Goal: Task Accomplishment & Management: Use online tool/utility

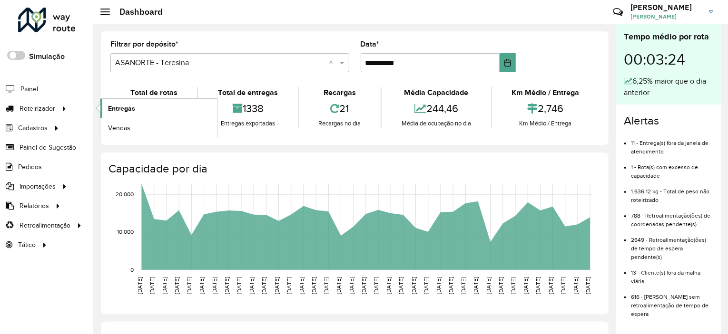
click at [127, 106] on span "Entregas" at bounding box center [121, 109] width 27 height 10
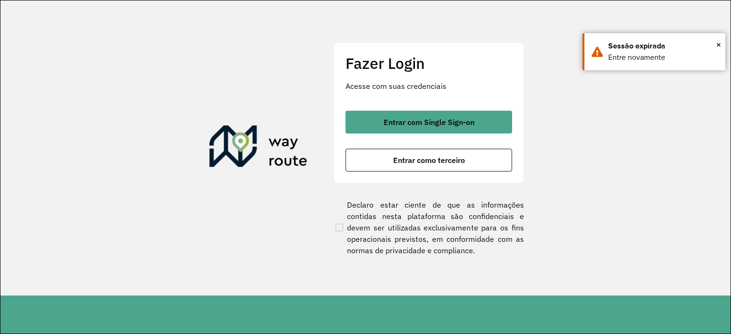
drag, startPoint x: 446, startPoint y: 159, endPoint x: 474, endPoint y: 186, distance: 38.4
click at [446, 159] on span "Entrar como terceiro" at bounding box center [429, 160] width 72 height 8
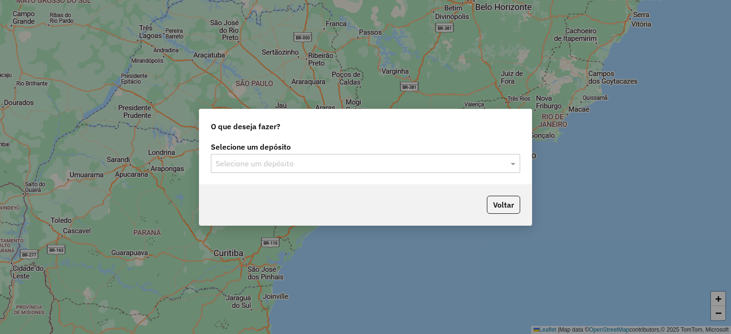
click at [351, 168] on input "text" at bounding box center [355, 163] width 281 height 11
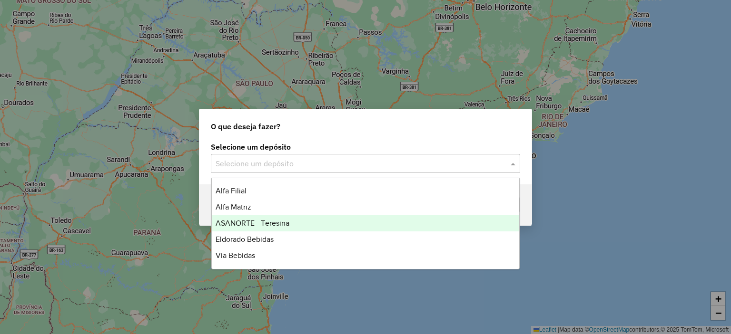
click at [289, 223] on div "ASANORTE - Teresina" at bounding box center [366, 223] width 308 height 16
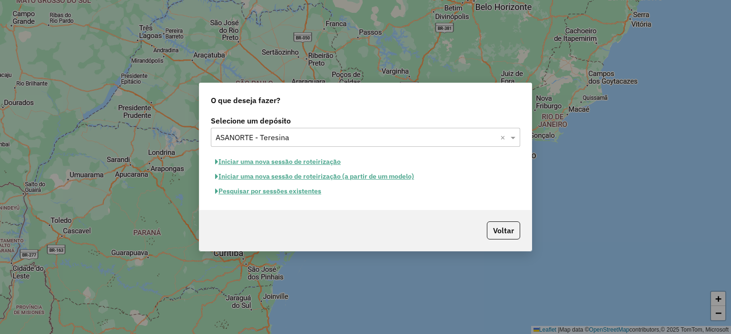
click at [298, 191] on button "Pesquisar por sessões existentes" at bounding box center [268, 191] width 115 height 15
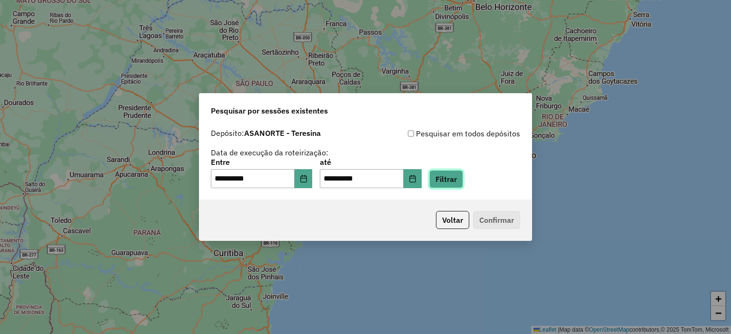
click at [453, 183] on button "Filtrar" at bounding box center [446, 179] width 34 height 18
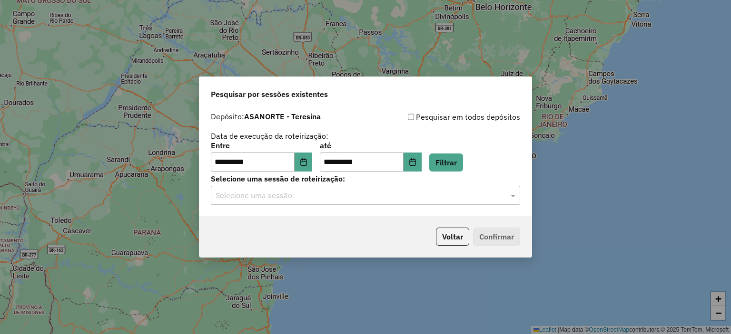
click at [311, 199] on input "text" at bounding box center [355, 195] width 281 height 11
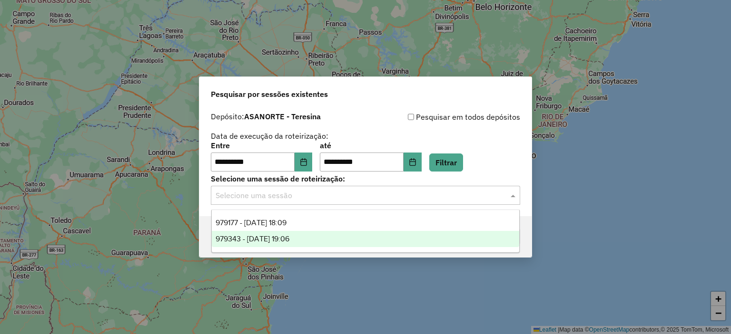
click at [324, 239] on div "979343 - 14/08/2025 19:06" at bounding box center [366, 239] width 308 height 16
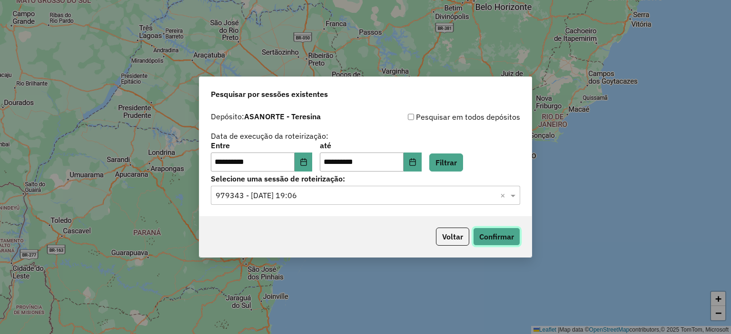
click at [504, 238] on button "Confirmar" at bounding box center [496, 237] width 47 height 18
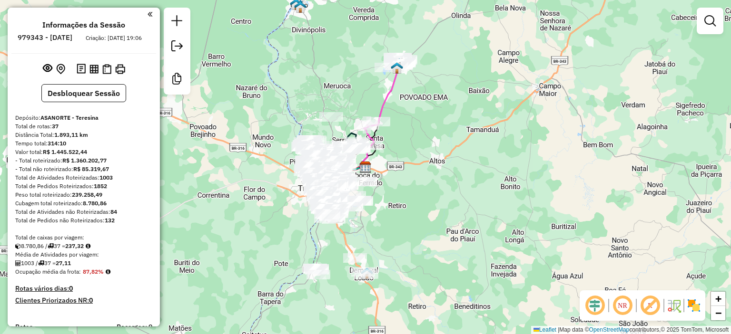
click at [623, 307] on em at bounding box center [622, 305] width 23 height 23
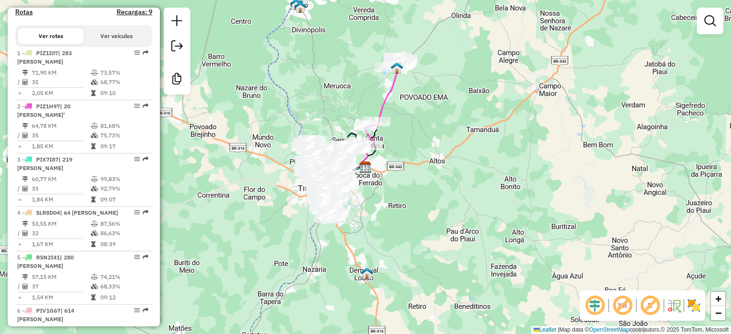
scroll to position [1166, 0]
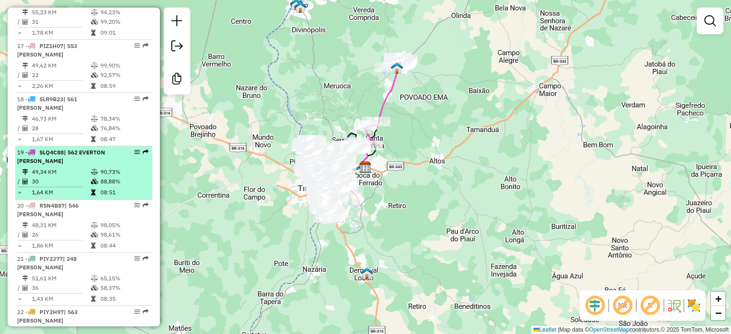
select select "**********"
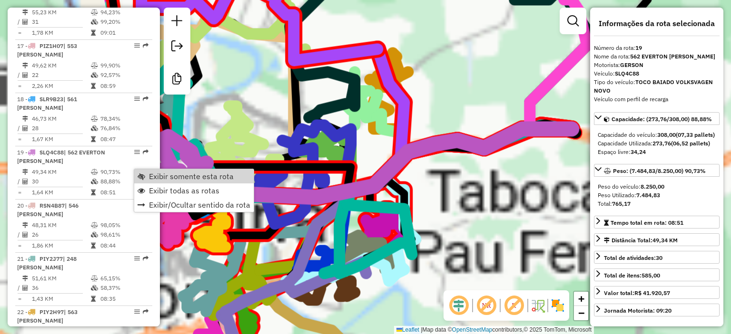
click at [172, 176] on span "Exibir somente esta rota" at bounding box center [191, 177] width 85 height 8
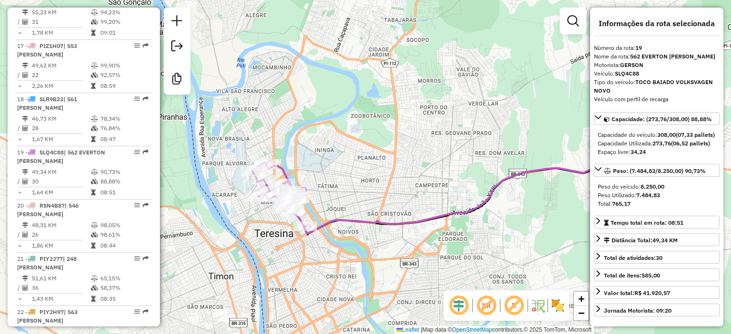
drag, startPoint x: 442, startPoint y: 216, endPoint x: 537, endPoint y: 242, distance: 97.6
click at [537, 242] on div "Janela de atendimento Grade de atendimento Capacidade Transportadoras Veículos …" at bounding box center [365, 167] width 731 height 334
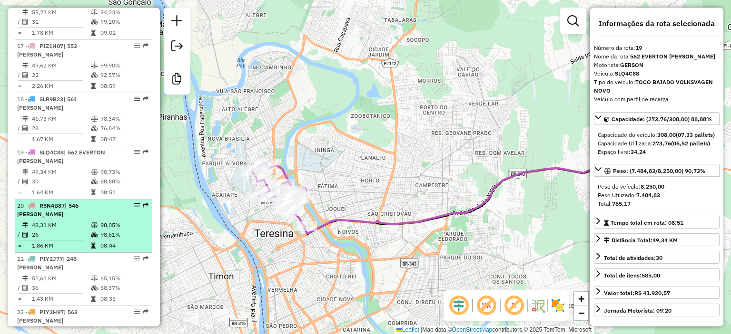
click at [48, 230] on td "48,31 KM" at bounding box center [60, 226] width 59 height 10
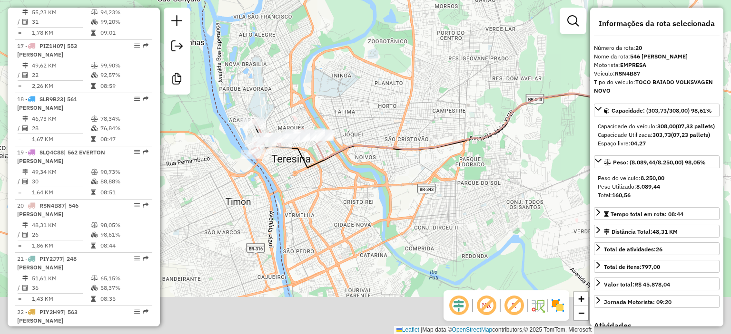
drag, startPoint x: 377, startPoint y: 109, endPoint x: 402, endPoint y: 99, distance: 27.1
click at [402, 99] on div "Janela de atendimento Grade de atendimento Capacidade Transportadoras Veículos …" at bounding box center [365, 167] width 731 height 334
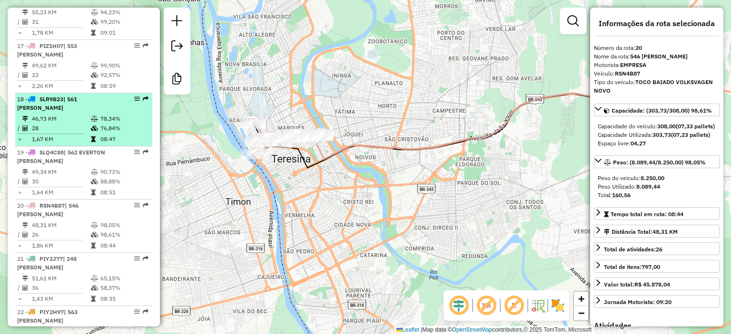
drag, startPoint x: 107, startPoint y: 157, endPoint x: 95, endPoint y: 125, distance: 34.2
click at [106, 144] on td "08:47" at bounding box center [124, 140] width 48 height 10
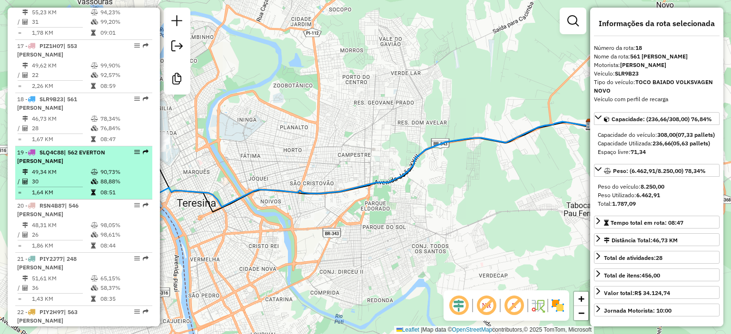
click at [101, 186] on td "88,88%" at bounding box center [124, 182] width 48 height 10
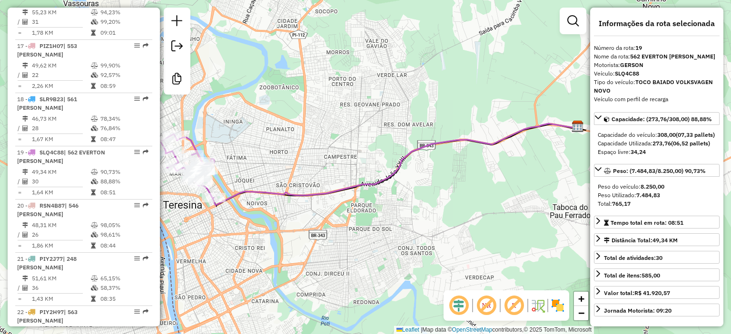
drag, startPoint x: 241, startPoint y: 119, endPoint x: 334, endPoint y: 97, distance: 95.9
click at [334, 97] on div "Janela de atendimento Grade de atendimento Capacidade Transportadoras Veículos …" at bounding box center [365, 167] width 731 height 334
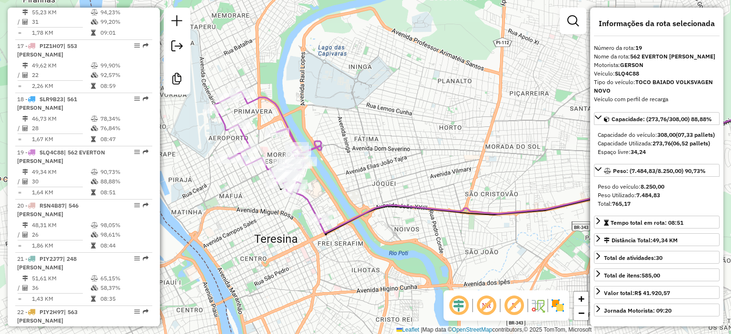
drag, startPoint x: 316, startPoint y: 97, endPoint x: 339, endPoint y: 107, distance: 24.3
click at [338, 106] on div "Janela de atendimento Grade de atendimento Capacidade Transportadoras Veículos …" at bounding box center [365, 167] width 731 height 334
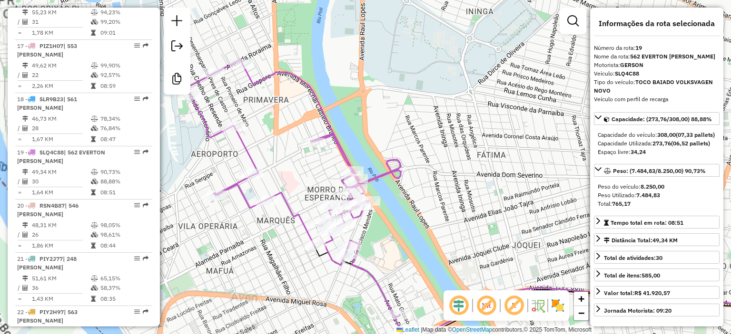
drag, startPoint x: 307, startPoint y: 125, endPoint x: 343, endPoint y: 126, distance: 36.2
click at [343, 126] on div "Janela de atendimento Grade de atendimento Capacidade Transportadoras Veículos …" at bounding box center [365, 167] width 731 height 334
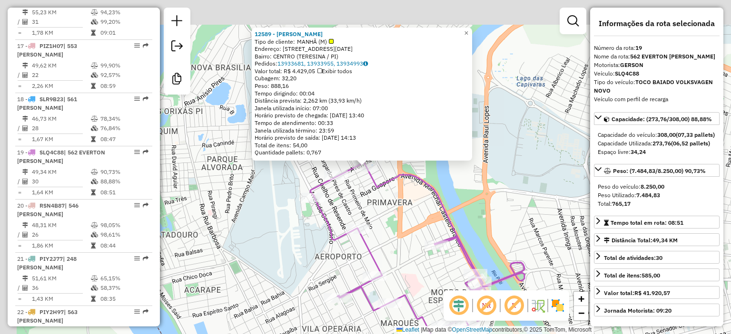
scroll to position [1320, 0]
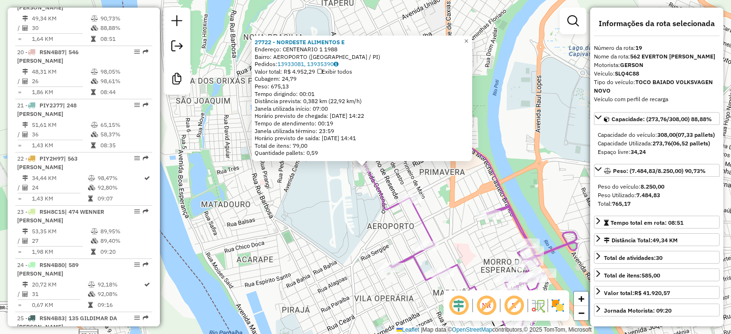
click at [290, 77] on div "Cubagem: 24,79" at bounding box center [361, 79] width 215 height 8
click at [289, 78] on div "Cubagem: 24,79" at bounding box center [361, 79] width 215 height 8
click at [338, 188] on div "27722 - NORDESTE ALIMENTOS E Endereço: CENTENARIO 1 1988 Bairro: AEROPORTO ([GE…" at bounding box center [365, 167] width 731 height 334
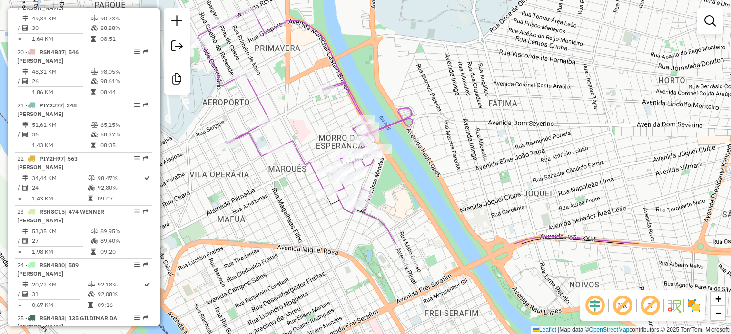
drag, startPoint x: 323, startPoint y: 215, endPoint x: 188, endPoint y: 100, distance: 176.9
click at [184, 103] on div "Janela de atendimento Grade de atendimento Capacidade Transportadoras Veículos …" at bounding box center [365, 167] width 731 height 334
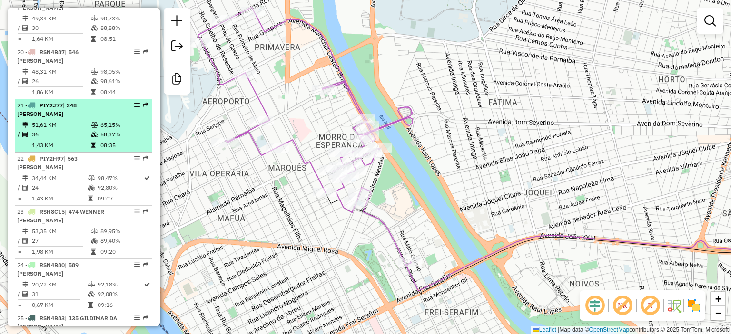
click at [92, 137] on icon at bounding box center [94, 135] width 7 height 6
select select "**********"
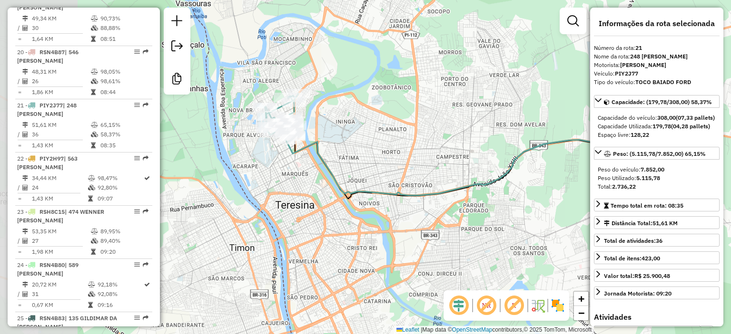
drag, startPoint x: 323, startPoint y: 135, endPoint x: 411, endPoint y: 119, distance: 88.9
click at [411, 119] on div "Janela de atendimento Grade de atendimento Capacidade Transportadoras Veículos …" at bounding box center [365, 167] width 731 height 334
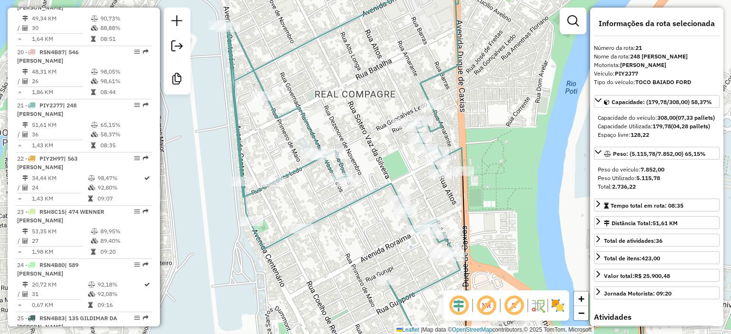
drag, startPoint x: 312, startPoint y: 76, endPoint x: 248, endPoint y: 81, distance: 64.5
click at [228, 68] on div "Janela de atendimento Grade de atendimento Capacidade Transportadoras Veículos …" at bounding box center [365, 167] width 731 height 334
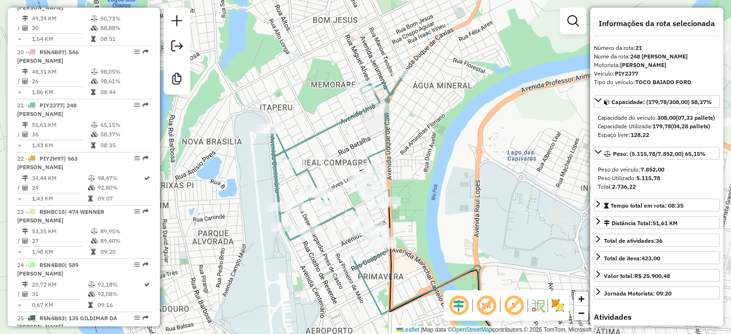
drag, startPoint x: 280, startPoint y: 77, endPoint x: 332, endPoint y: 150, distance: 89.5
click at [332, 150] on div "Janela de atendimento Grade de atendimento Capacidade Transportadoras Veículos …" at bounding box center [365, 167] width 731 height 334
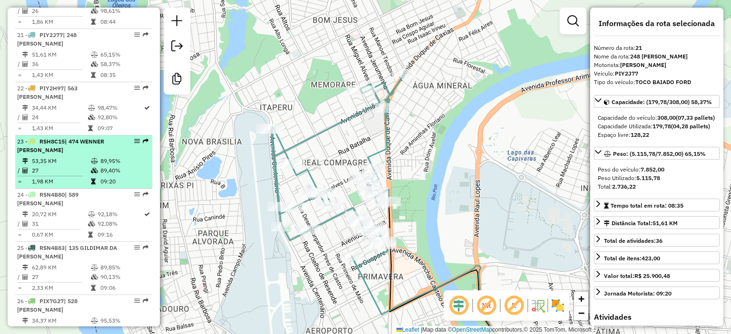
scroll to position [1415, 0]
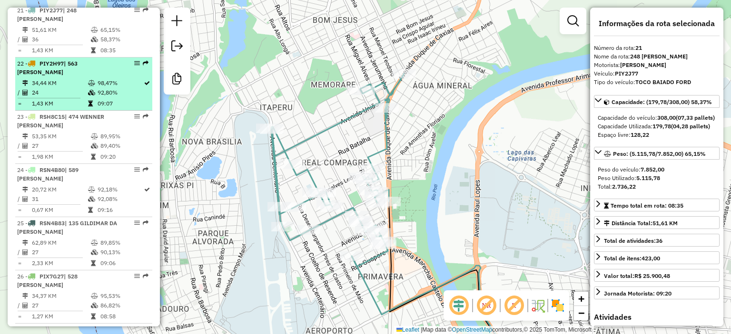
click at [99, 77] on div "22 - PIY2H97 | 563 [PERSON_NAME]" at bounding box center [67, 67] width 101 height 17
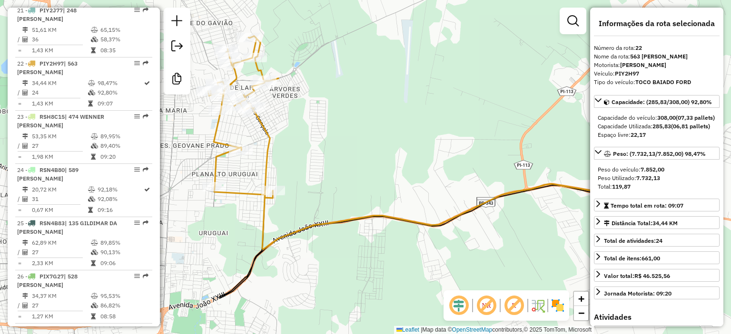
drag, startPoint x: 315, startPoint y: 103, endPoint x: 406, endPoint y: 125, distance: 92.9
click at [406, 122] on div "Janela de atendimento Grade de atendimento Capacidade Transportadoras Veículos …" at bounding box center [365, 167] width 731 height 334
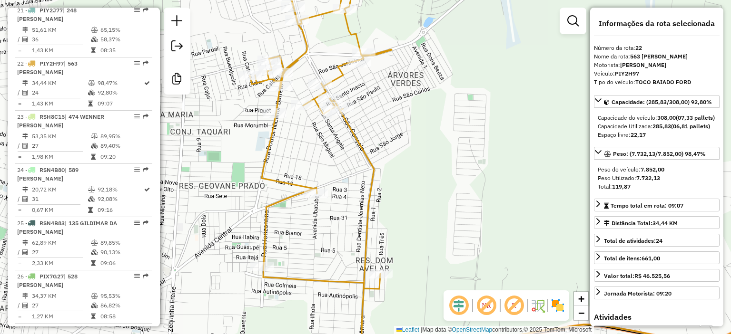
drag, startPoint x: 368, startPoint y: 178, endPoint x: 382, endPoint y: 142, distance: 39.0
click at [382, 142] on div "Janela de atendimento Grade de atendimento Capacidade Transportadoras Veículos …" at bounding box center [365, 167] width 731 height 334
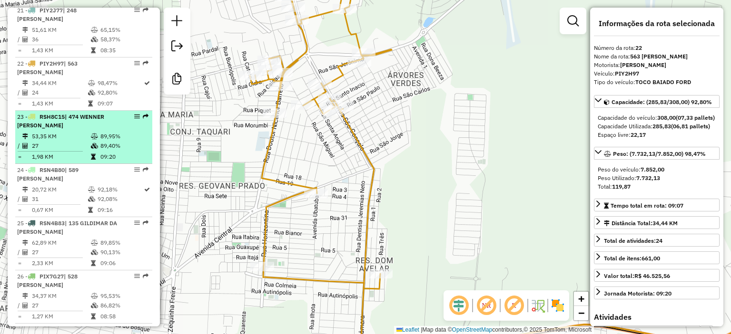
click at [105, 162] on table "53,35 KM 89,95% / 27 89,40% = 1,98 KM 09:20" at bounding box center [83, 147] width 133 height 30
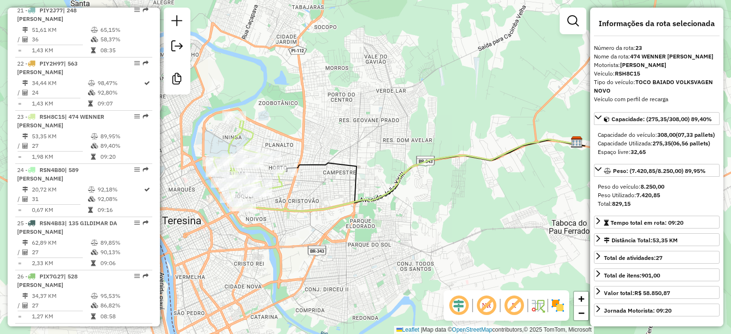
click at [327, 211] on icon at bounding box center [410, 175] width 332 height 72
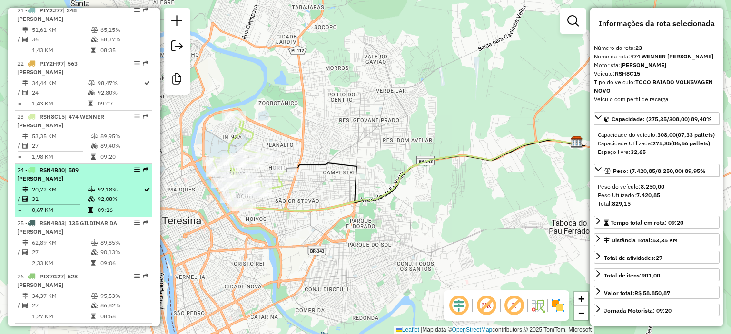
click at [103, 195] on td "92,18%" at bounding box center [120, 190] width 46 height 10
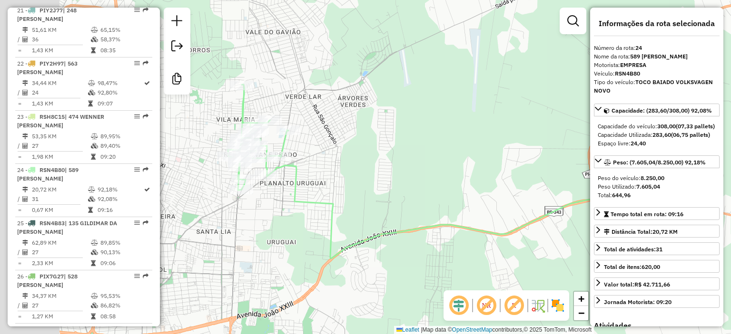
drag, startPoint x: 299, startPoint y: 162, endPoint x: 382, endPoint y: 168, distance: 83.4
click at [382, 168] on div "Janela de atendimento Grade de atendimento Capacidade Transportadoras Veículos …" at bounding box center [365, 167] width 731 height 334
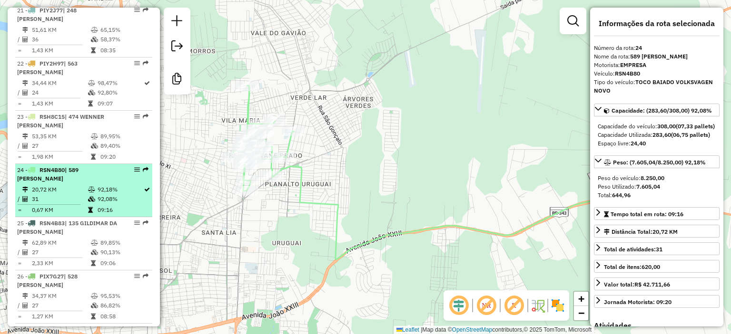
scroll to position [1463, 0]
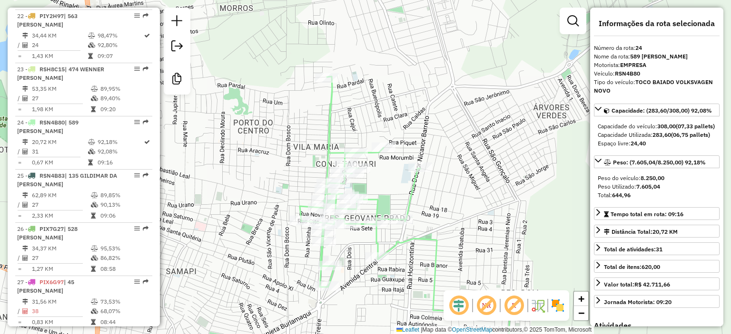
drag, startPoint x: 250, startPoint y: 191, endPoint x: 282, endPoint y: 199, distance: 32.9
click at [282, 199] on div "Janela de atendimento Grade de atendimento Capacidade Transportadoras Veículos …" at bounding box center [365, 167] width 731 height 334
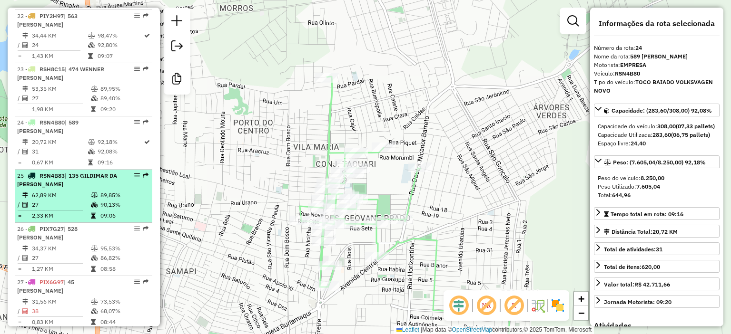
click at [97, 221] on td at bounding box center [95, 216] width 10 height 10
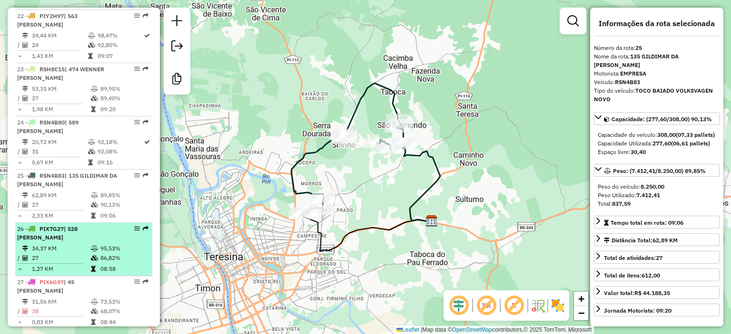
click at [108, 274] on td "08:58" at bounding box center [124, 269] width 48 height 10
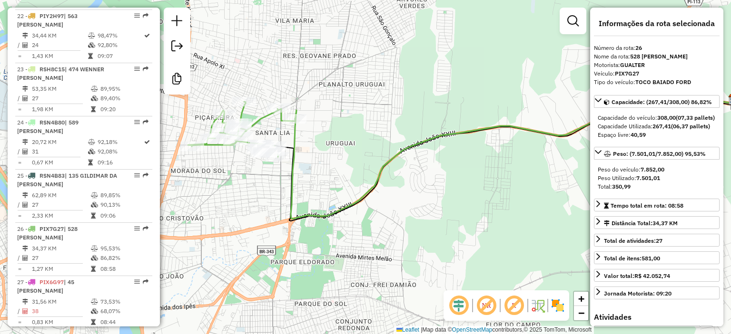
drag, startPoint x: 293, startPoint y: 167, endPoint x: 397, endPoint y: 157, distance: 104.1
click at [397, 157] on icon at bounding box center [512, 156] width 443 height 125
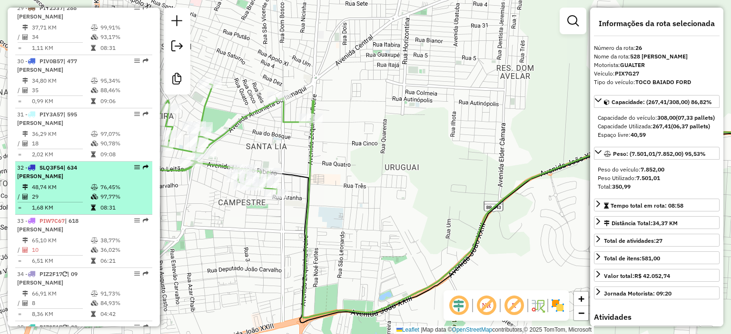
scroll to position [1796, 0]
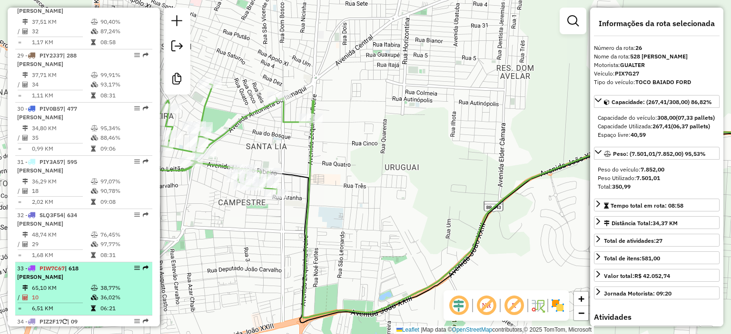
click at [100, 303] on td "36,02%" at bounding box center [124, 298] width 48 height 10
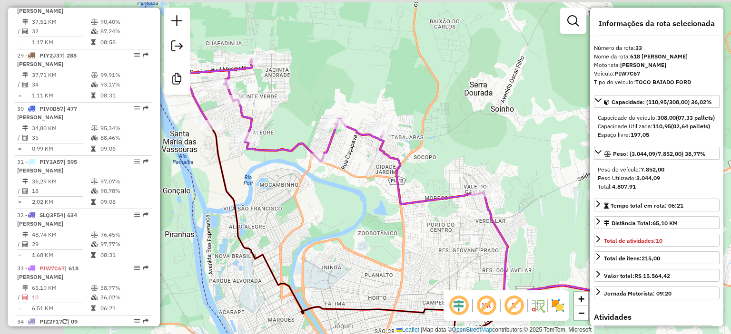
drag, startPoint x: 348, startPoint y: 188, endPoint x: 371, endPoint y: 201, distance: 25.8
click at [371, 201] on div "Janela de atendimento Grade de atendimento Capacidade Transportadoras Veículos …" at bounding box center [365, 167] width 731 height 334
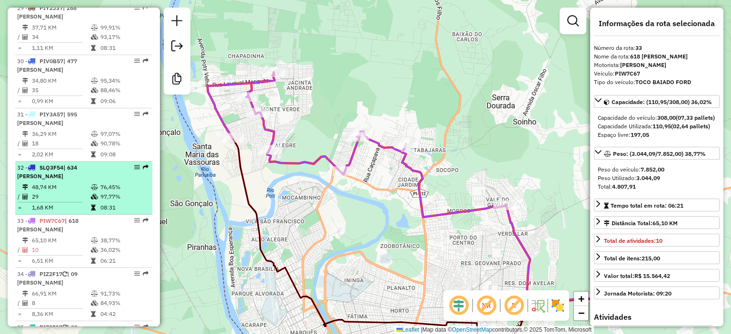
scroll to position [1891, 0]
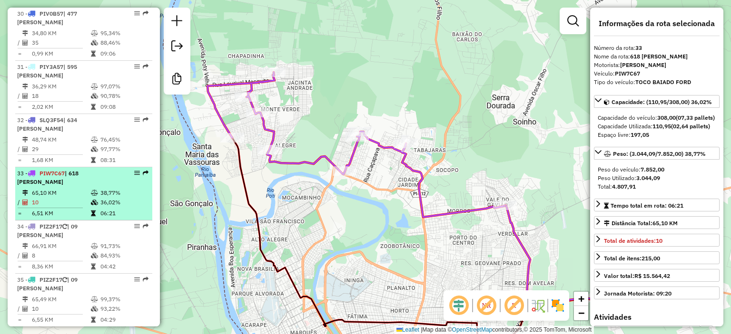
click at [94, 205] on icon at bounding box center [94, 203] width 7 height 6
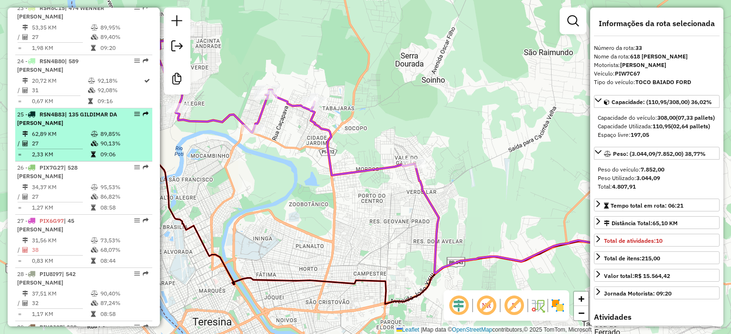
scroll to position [1511, 0]
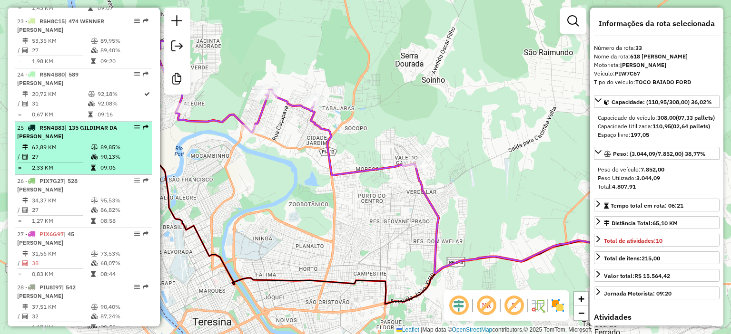
click at [91, 99] on td at bounding box center [93, 94] width 10 height 10
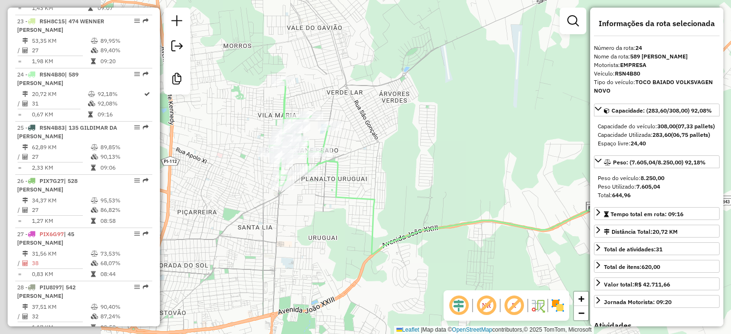
click at [452, 198] on div "Janela de atendimento Grade de atendimento Capacidade Transportadoras Veículos …" at bounding box center [365, 167] width 731 height 334
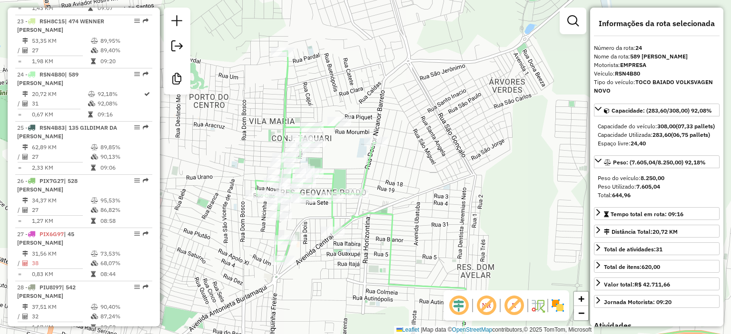
drag, startPoint x: 410, startPoint y: 190, endPoint x: 413, endPoint y: 194, distance: 5.4
click at [413, 194] on div "Janela de atendimento Grade de atendimento Capacidade Transportadoras Veículos …" at bounding box center [365, 167] width 731 height 334
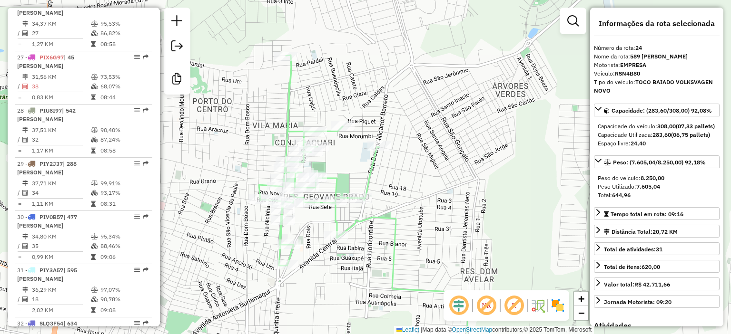
scroll to position [1701, 0]
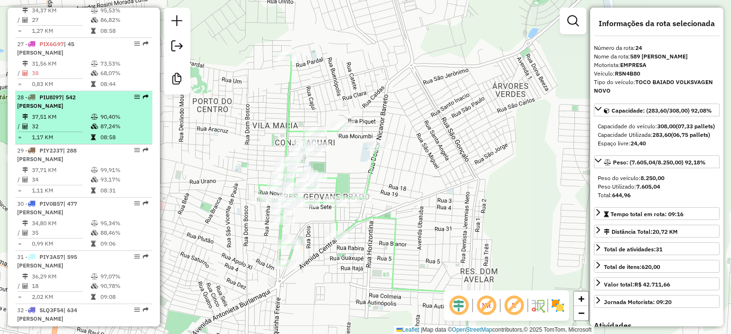
click at [82, 122] on td "37,51 KM" at bounding box center [60, 117] width 59 height 10
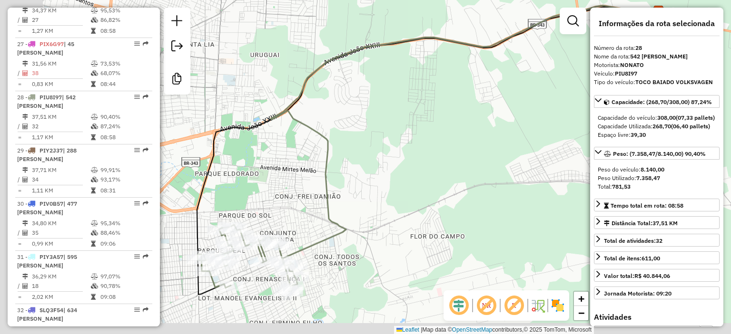
drag, startPoint x: 355, startPoint y: 171, endPoint x: 393, endPoint y: 156, distance: 40.4
click at [393, 156] on div "Janela de atendimento Grade de atendimento Capacidade Transportadoras Veículos …" at bounding box center [365, 167] width 731 height 334
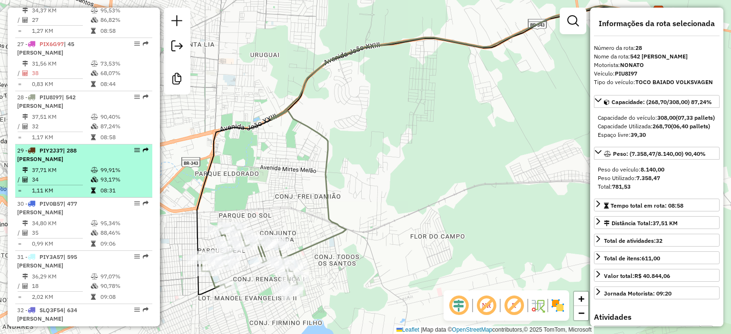
click at [61, 185] on td "34" at bounding box center [60, 180] width 59 height 10
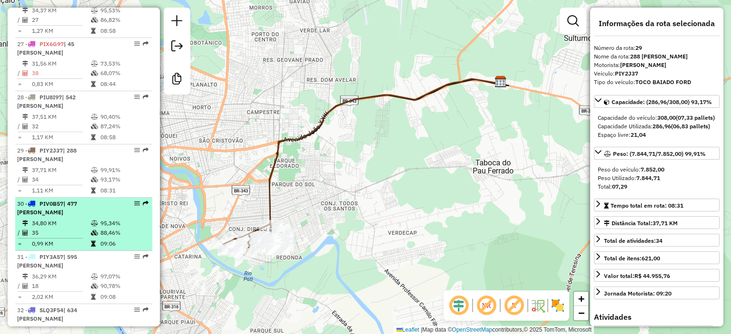
click at [76, 228] on td "34,80 KM" at bounding box center [60, 224] width 59 height 10
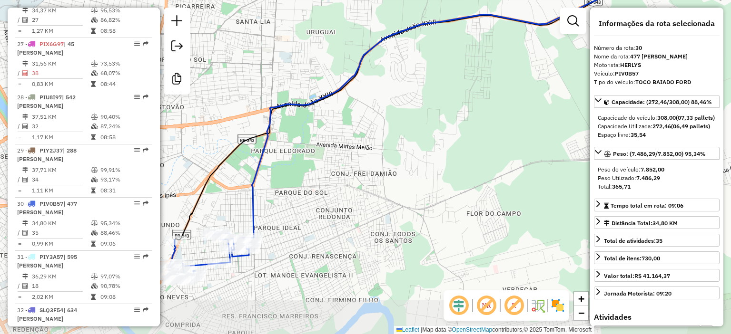
drag, startPoint x: 347, startPoint y: 182, endPoint x: 383, endPoint y: 163, distance: 40.6
click at [383, 163] on div "Janela de atendimento Grade de atendimento Capacidade Transportadoras Veículos …" at bounding box center [365, 167] width 731 height 334
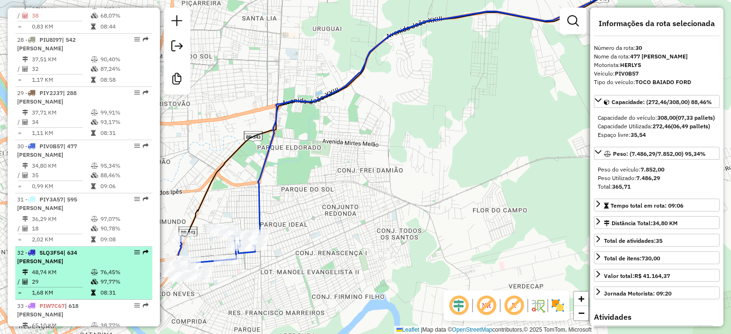
scroll to position [1796, 0]
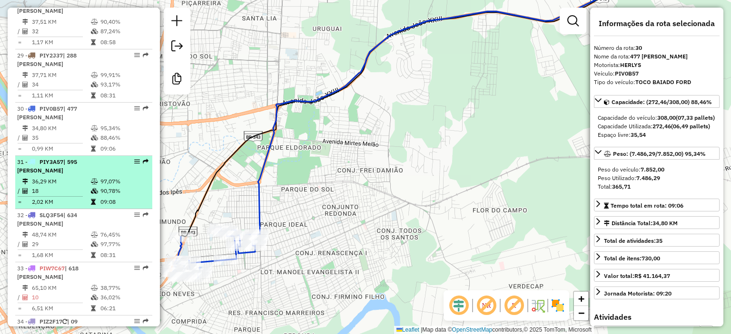
click at [77, 172] on span "| 595 [PERSON_NAME]" at bounding box center [47, 166] width 60 height 16
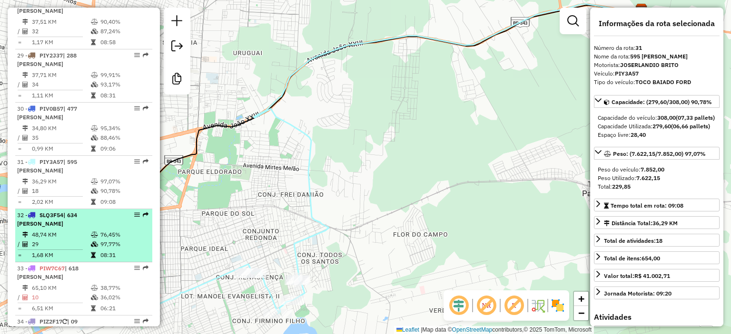
click at [92, 249] on td at bounding box center [95, 245] width 10 height 10
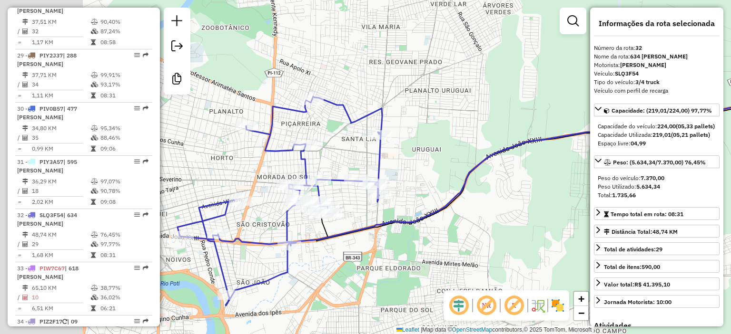
drag, startPoint x: 242, startPoint y: 199, endPoint x: 376, endPoint y: 240, distance: 140.7
click at [383, 235] on div "Janela de atendimento Grade de atendimento Capacidade Transportadoras Veículos …" at bounding box center [365, 167] width 731 height 334
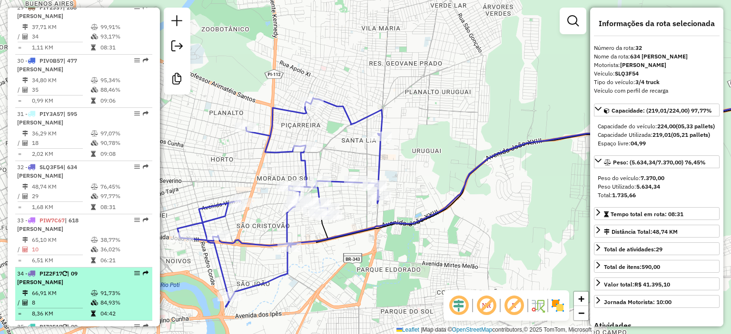
scroll to position [1891, 0]
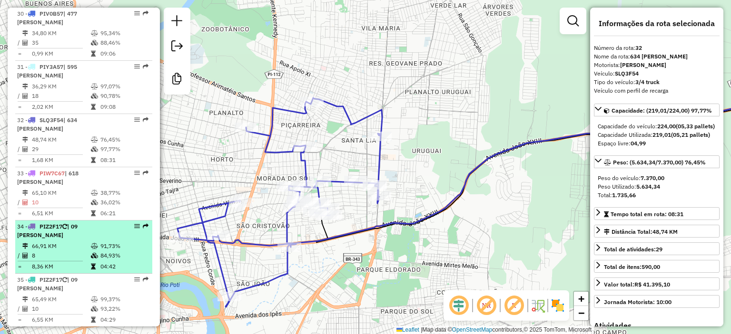
click at [81, 240] on div "34 - PIZ2F17 | 09 [PERSON_NAME]" at bounding box center [67, 231] width 101 height 17
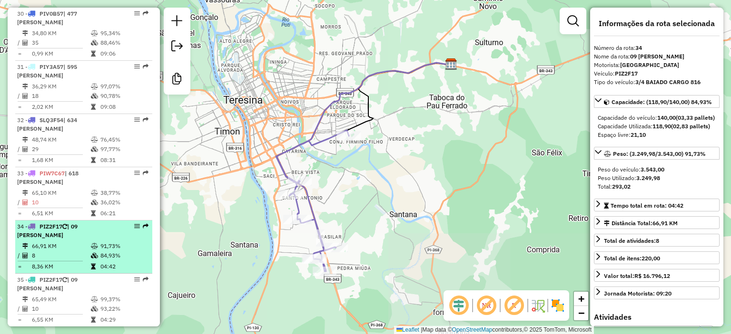
click at [98, 274] on li "34 - PIZ2F17 | 09 [PERSON_NAME] 66,91 KM 91,73% / 8 84,93% = 8,36 KM 04:42" at bounding box center [83, 247] width 137 height 53
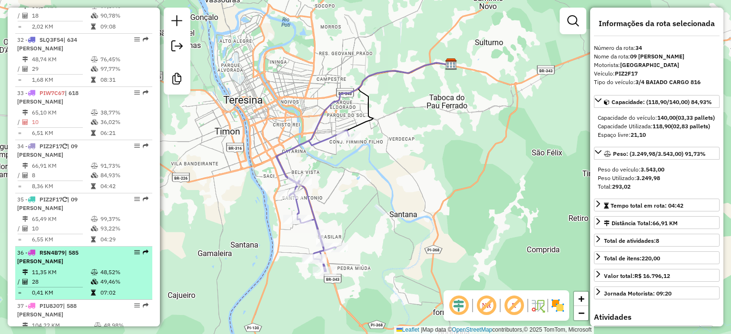
scroll to position [2034, 0]
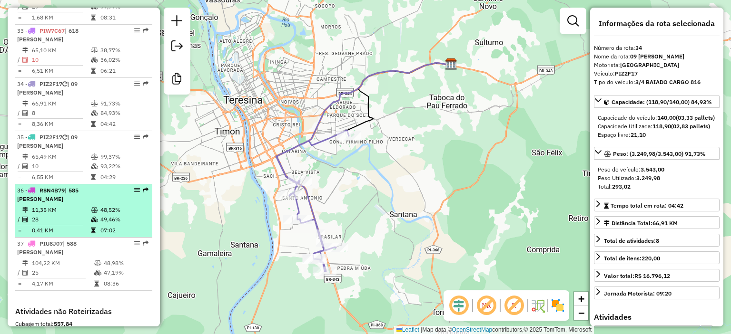
click at [70, 215] on td "11,35 KM" at bounding box center [60, 210] width 59 height 10
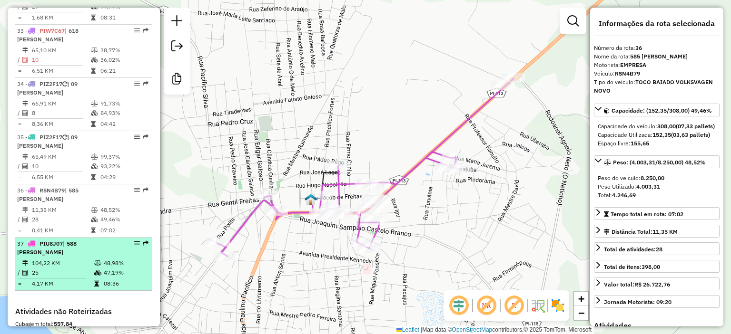
click at [86, 278] on td "25" at bounding box center [62, 273] width 62 height 10
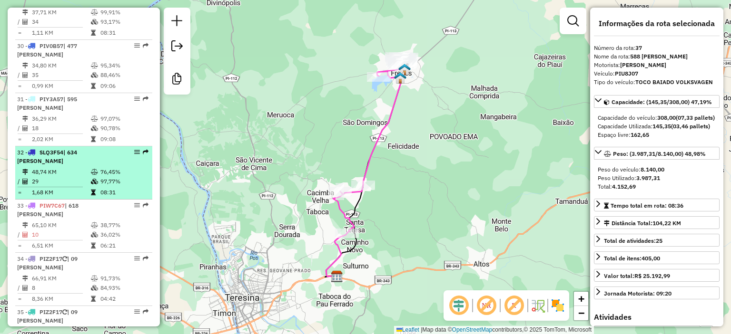
scroll to position [1844, 0]
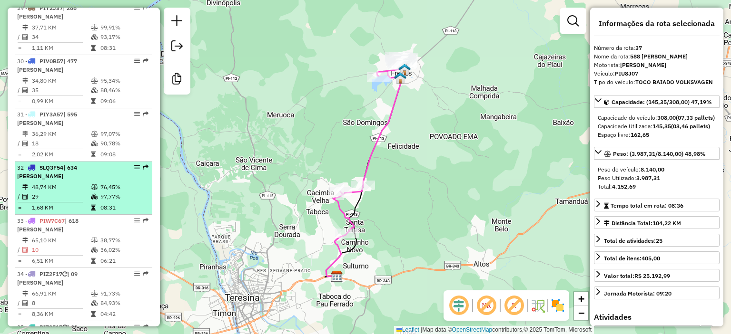
click at [69, 180] on span "| 634 [PERSON_NAME]" at bounding box center [47, 172] width 60 height 16
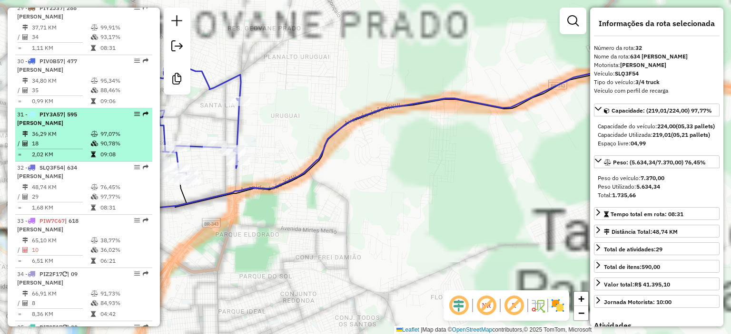
click at [67, 148] on td "18" at bounding box center [60, 144] width 59 height 10
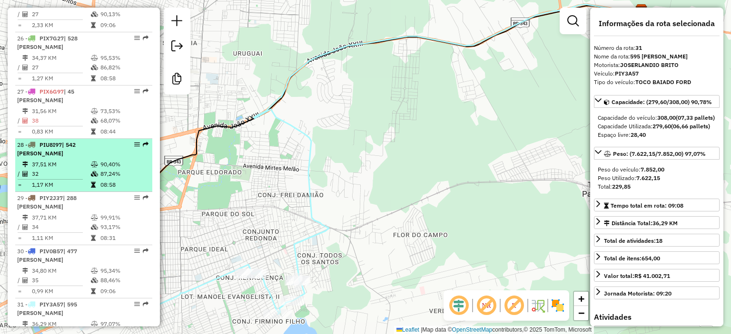
click at [65, 157] on span "| 542 [PERSON_NAME]" at bounding box center [46, 149] width 59 height 16
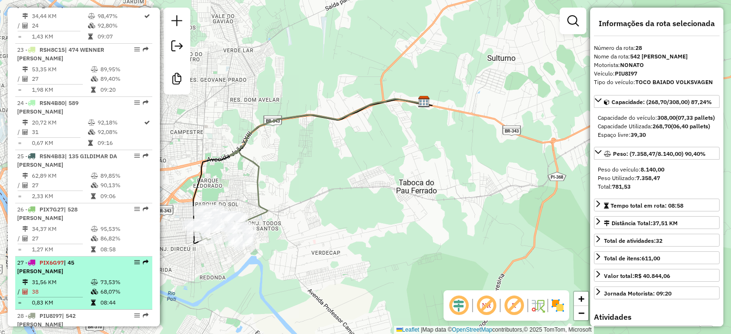
scroll to position [1368, 0]
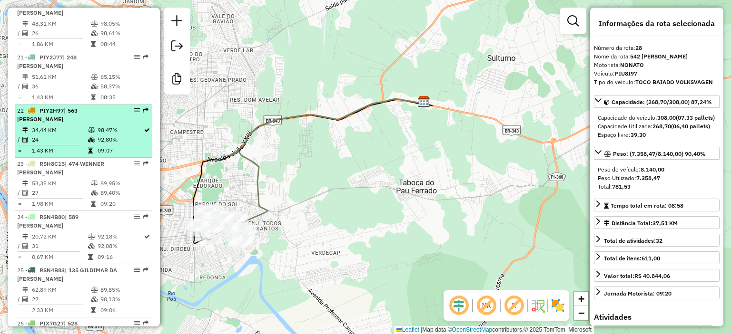
click at [90, 154] on icon at bounding box center [90, 151] width 5 height 6
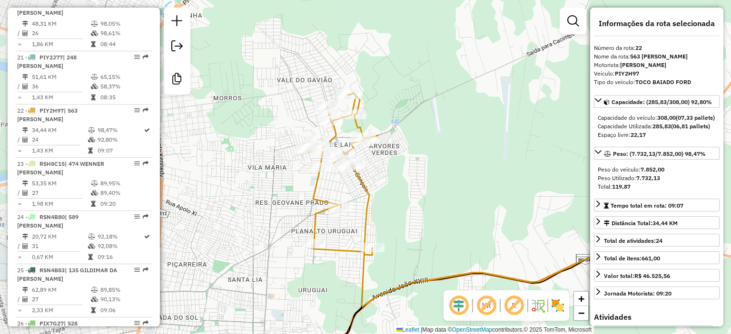
drag, startPoint x: 353, startPoint y: 178, endPoint x: 417, endPoint y: 251, distance: 96.7
click at [503, 235] on div "Janela de atendimento Grade de atendimento Capacidade Transportadoras Veículos …" at bounding box center [365, 167] width 731 height 334
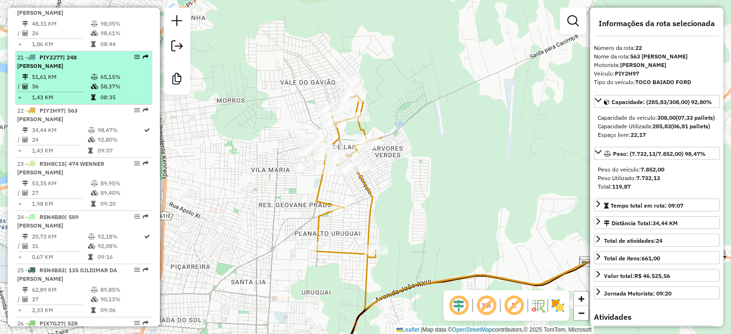
click at [91, 91] on td at bounding box center [95, 87] width 10 height 10
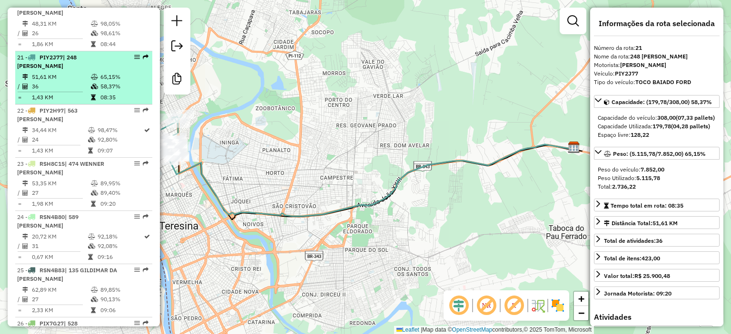
scroll to position [1273, 0]
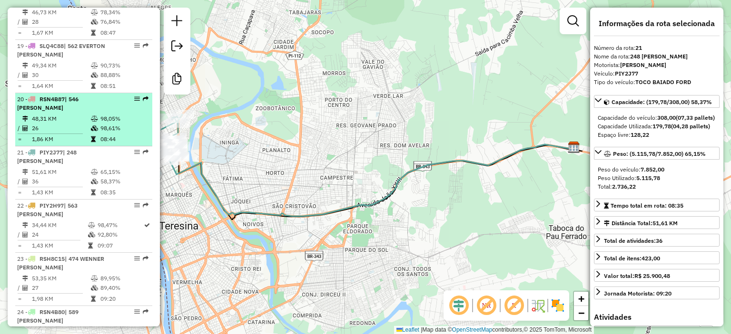
click at [90, 133] on td at bounding box center [95, 129] width 10 height 10
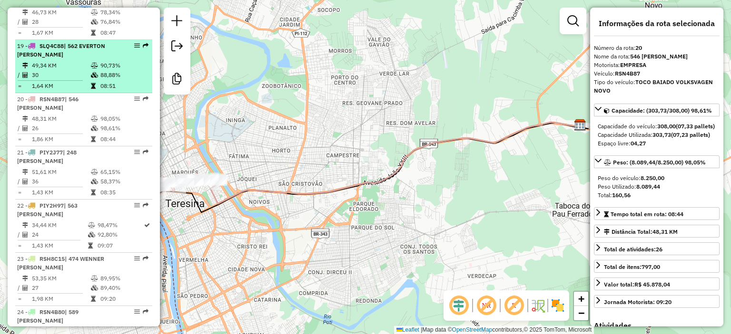
click at [91, 89] on icon at bounding box center [93, 86] width 5 height 6
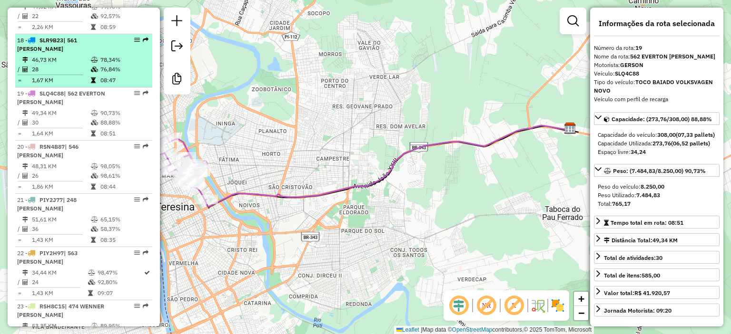
click at [87, 85] on td "1,67 KM" at bounding box center [60, 81] width 59 height 10
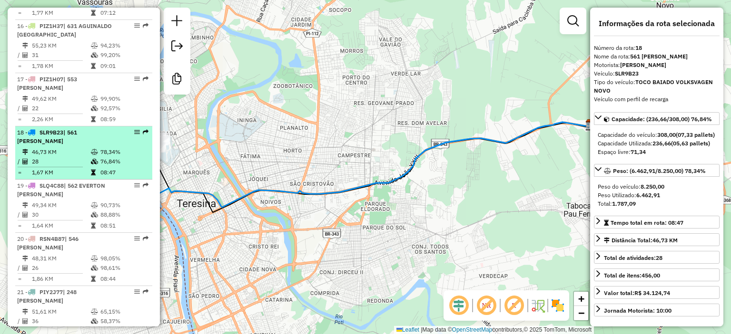
scroll to position [1130, 0]
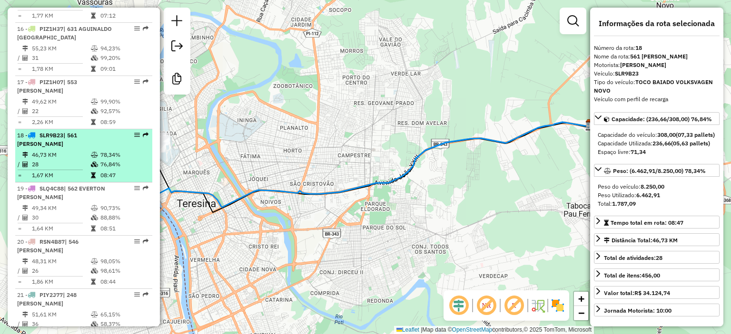
click at [77, 94] on span "| 553 [PERSON_NAME]" at bounding box center [47, 86] width 60 height 16
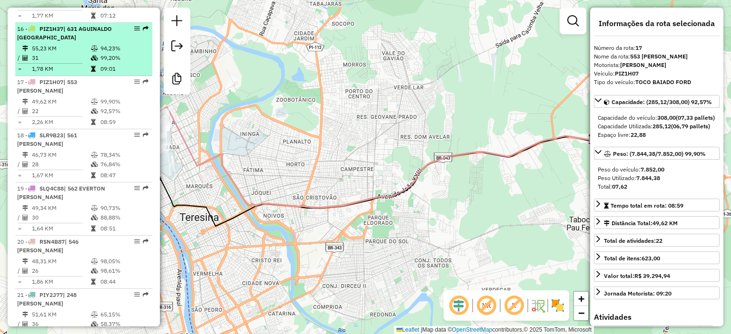
click at [92, 63] on td at bounding box center [95, 58] width 10 height 10
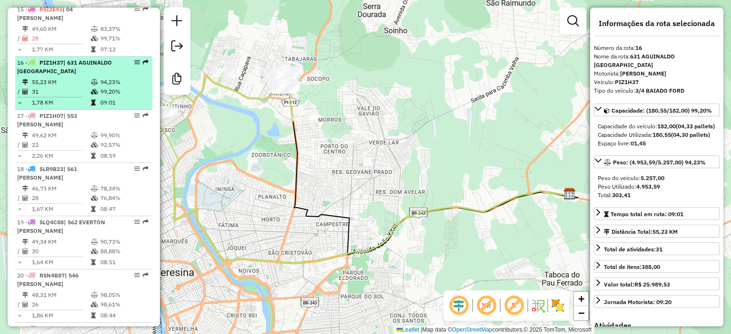
scroll to position [1083, 0]
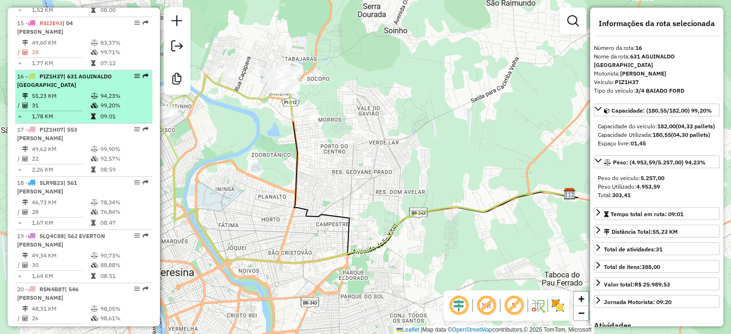
click at [85, 110] on td "31" at bounding box center [60, 106] width 59 height 10
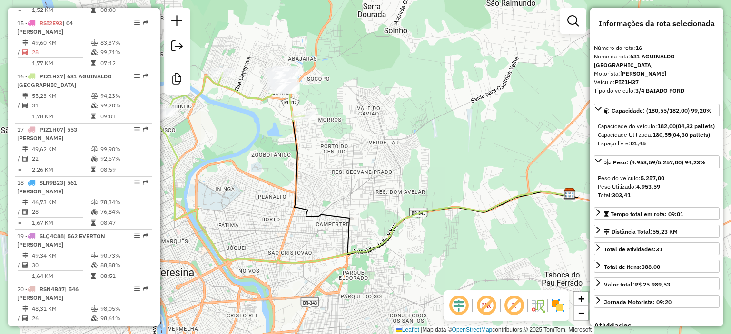
click at [6, 112] on div "Janela de atendimento Grade de atendimento Capacidade Transportadoras Veículos …" at bounding box center [365, 167] width 731 height 334
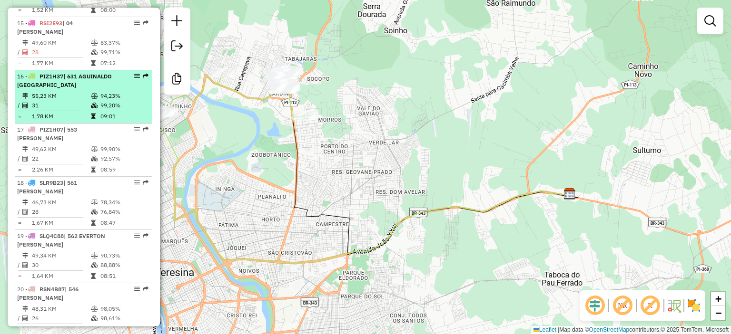
click at [57, 101] on td "55,23 KM" at bounding box center [60, 96] width 59 height 10
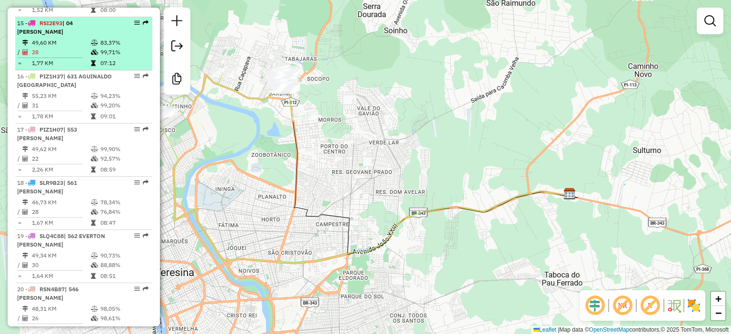
select select "**********"
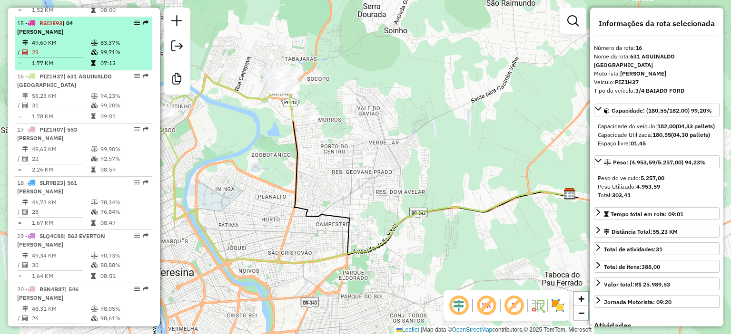
click at [72, 35] on span "| 04 [PERSON_NAME]" at bounding box center [45, 28] width 56 height 16
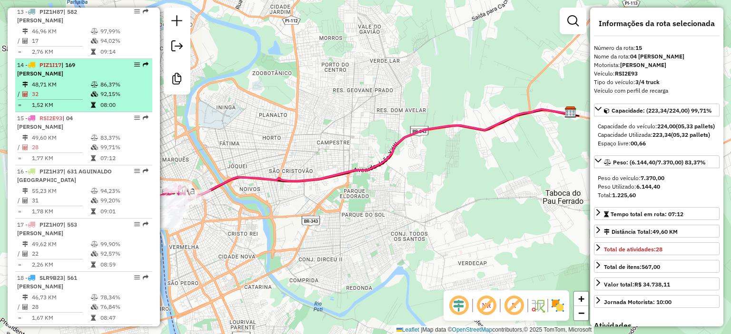
click at [83, 89] on td "48,71 KM" at bounding box center [60, 85] width 59 height 10
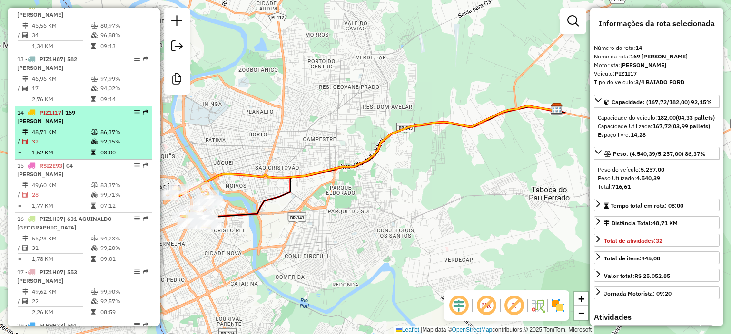
click at [83, 93] on td "17" at bounding box center [60, 89] width 59 height 10
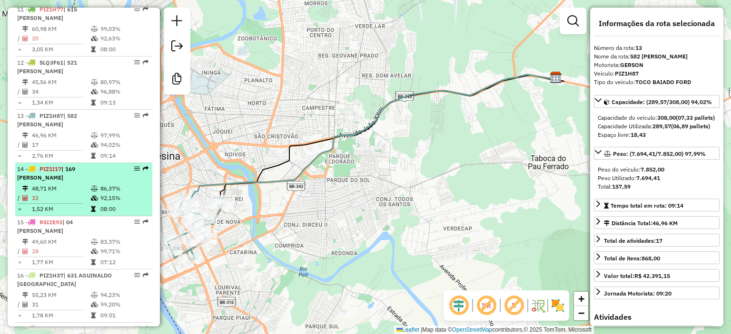
scroll to position [845, 0]
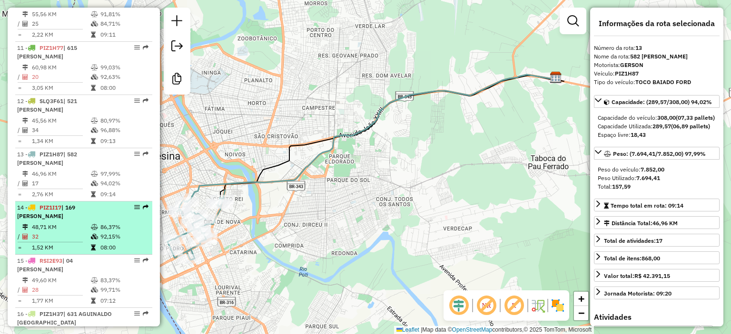
click at [83, 93] on td "3,05 KM" at bounding box center [60, 88] width 59 height 10
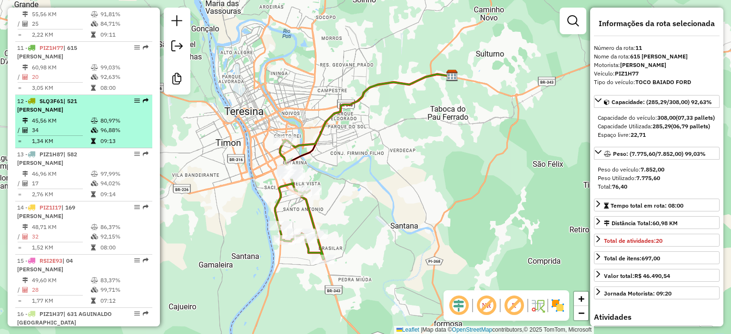
click at [91, 124] on icon at bounding box center [94, 121] width 7 height 6
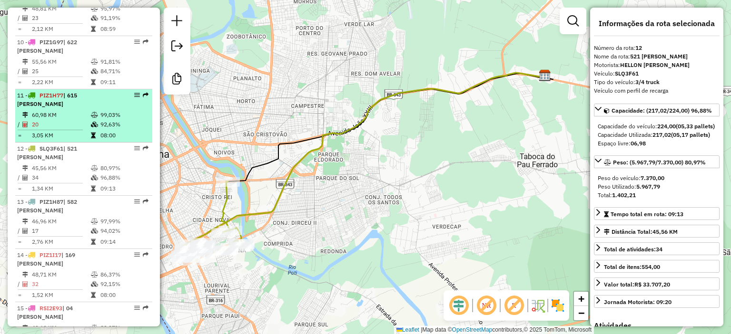
click at [79, 105] on li "11 - PIZ1H77 | 615 WESLEY [GEOGRAPHIC_DATA] 60,98 KM 99,03% / 20 92,63% = 3,05 …" at bounding box center [83, 115] width 137 height 53
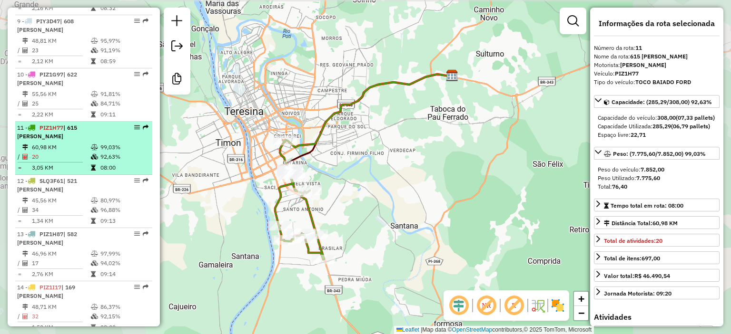
scroll to position [750, 0]
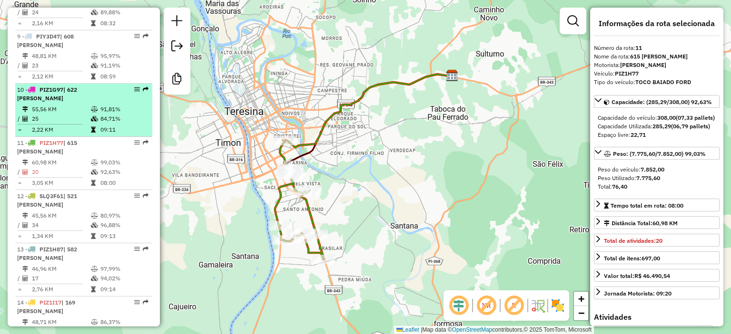
click at [84, 124] on td "25" at bounding box center [60, 119] width 59 height 10
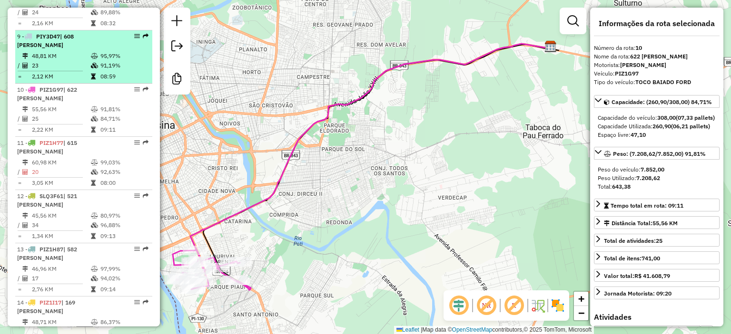
click at [78, 71] on hr at bounding box center [50, 71] width 65 height 0
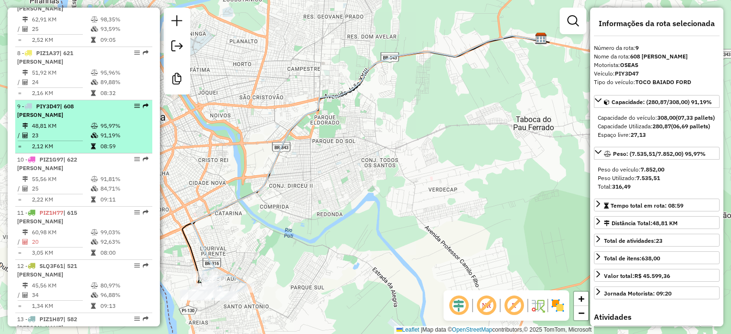
scroll to position [655, 0]
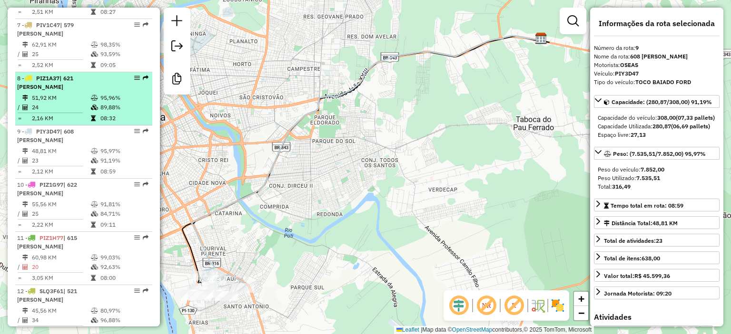
click at [81, 112] on td "24" at bounding box center [60, 108] width 59 height 10
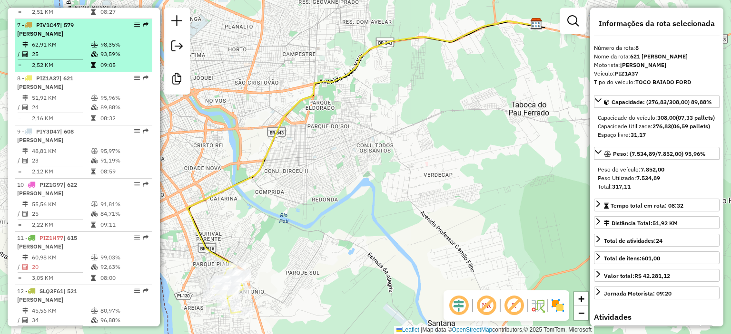
click at [78, 59] on td "25" at bounding box center [60, 54] width 59 height 10
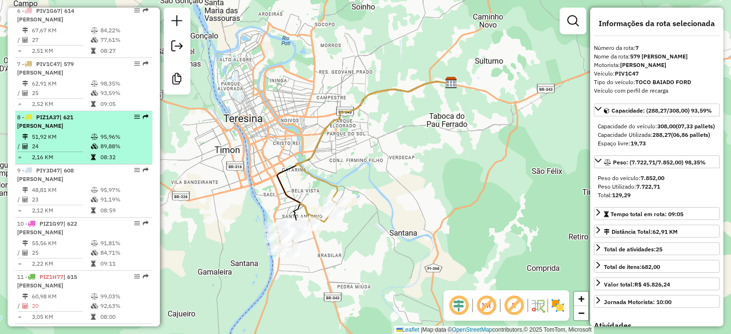
scroll to position [607, 0]
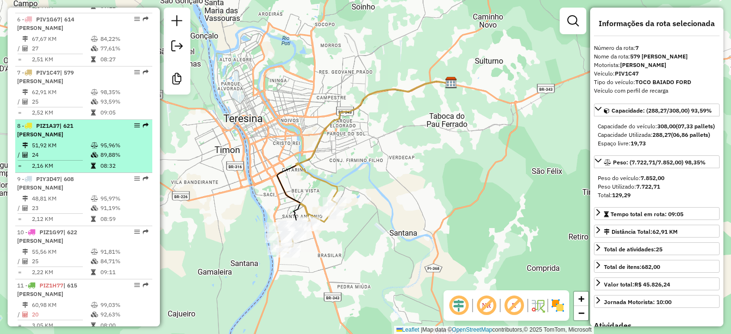
click at [90, 139] on div "8 - PIZ1A37 | 621 [PERSON_NAME]" at bounding box center [67, 130] width 101 height 17
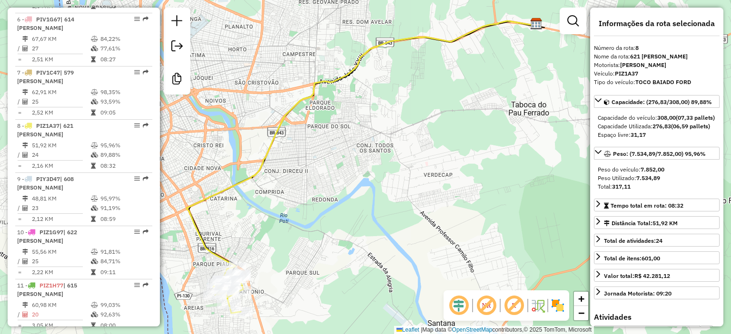
drag, startPoint x: 277, startPoint y: 247, endPoint x: 286, endPoint y: 229, distance: 20.2
click at [286, 229] on div "Janela de atendimento Grade de atendimento Capacidade Transportadoras Veículos …" at bounding box center [365, 167] width 731 height 334
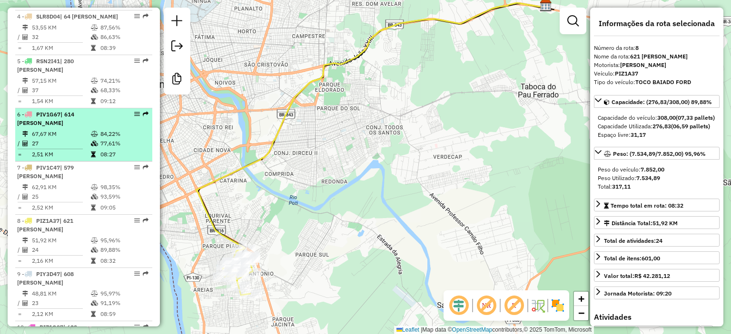
click at [70, 144] on li "6 - PIV1G67 | 614 [PERSON_NAME] 67,67 KM 84,22% / 27 77,61% = 2,51 KM 08:27" at bounding box center [83, 134] width 137 height 53
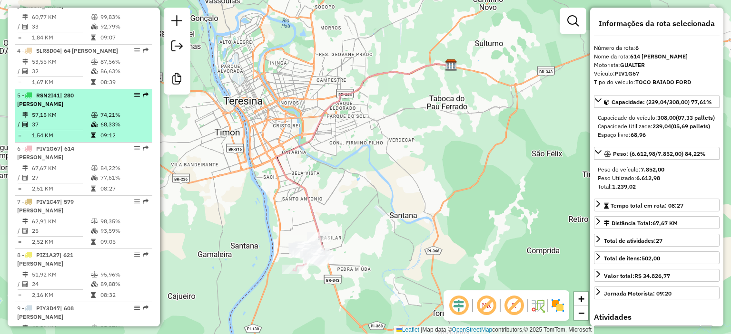
scroll to position [464, 0]
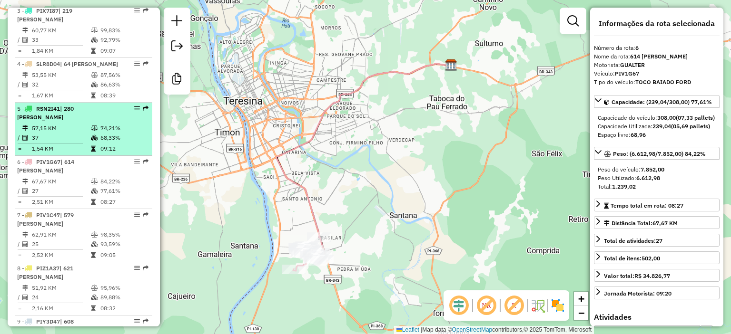
click at [66, 122] on div "5 - RSN2I41 | 280 [PERSON_NAME]" at bounding box center [67, 113] width 101 height 17
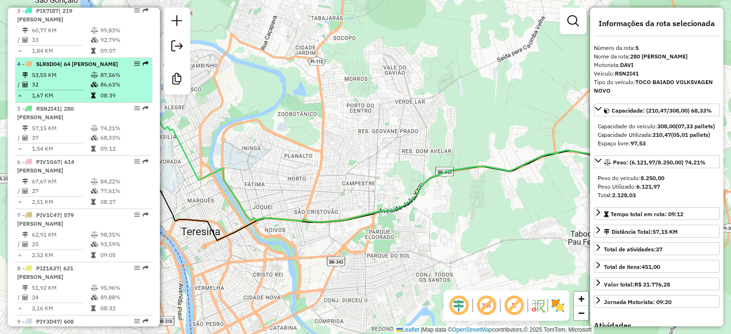
click at [74, 89] on td "32" at bounding box center [60, 85] width 59 height 10
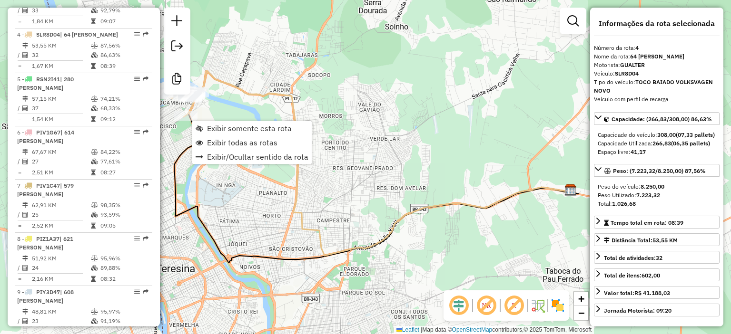
scroll to position [522, 0]
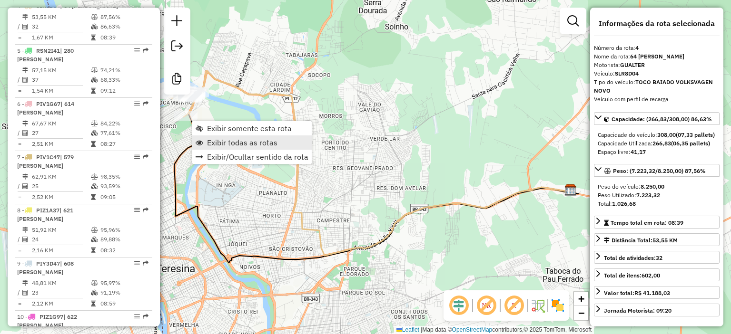
click at [221, 139] on span "Exibir todas as rotas" at bounding box center [242, 143] width 70 height 8
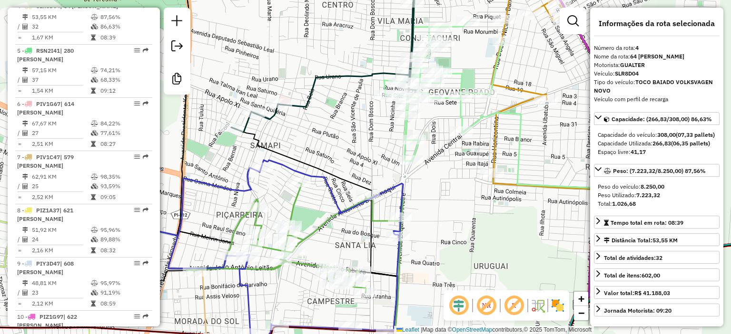
drag, startPoint x: 341, startPoint y: 136, endPoint x: 313, endPoint y: 141, distance: 28.1
click at [313, 137] on div "Janela de atendimento Grade de atendimento Capacidade Transportadoras Veículos …" at bounding box center [365, 167] width 731 height 334
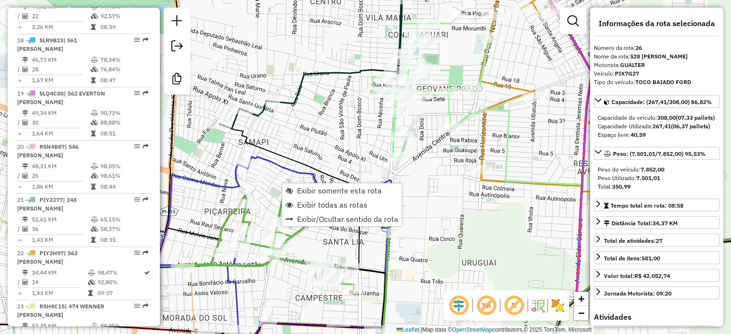
scroll to position [1692, 0]
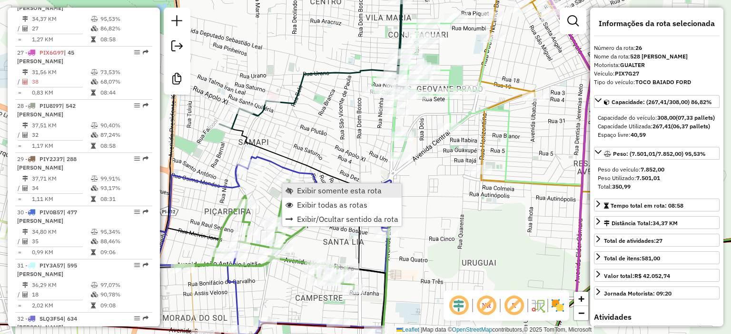
click at [313, 191] on span "Exibir somente esta rota" at bounding box center [339, 191] width 85 height 8
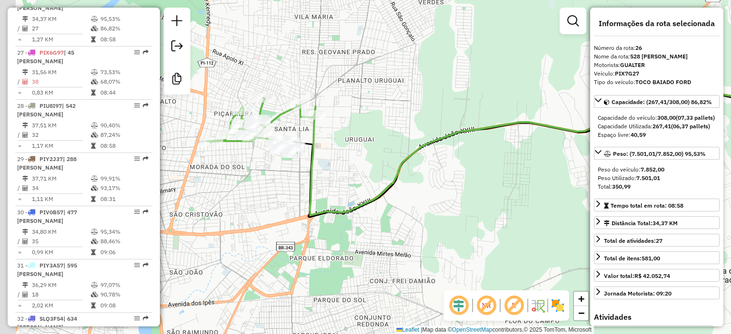
drag, startPoint x: 284, startPoint y: 203, endPoint x: 407, endPoint y: 190, distance: 123.4
click at [407, 190] on div "Janela de atendimento Grade de atendimento Capacidade Transportadoras Veículos …" at bounding box center [365, 167] width 731 height 334
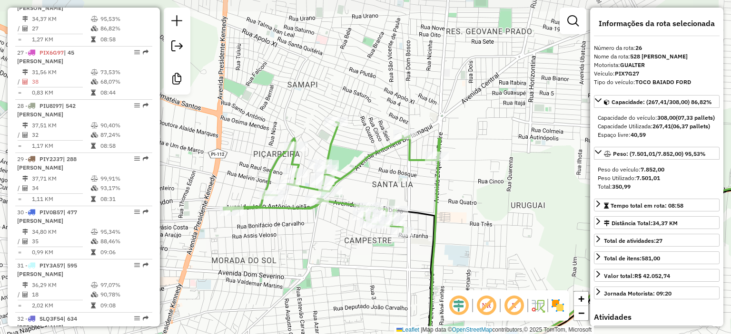
drag, startPoint x: 255, startPoint y: 156, endPoint x: 316, endPoint y: 222, distance: 89.9
click at [315, 221] on div "Janela de atendimento Grade de atendimento Capacidade Transportadoras Veículos …" at bounding box center [365, 167] width 731 height 334
